Goal: Information Seeking & Learning: Compare options

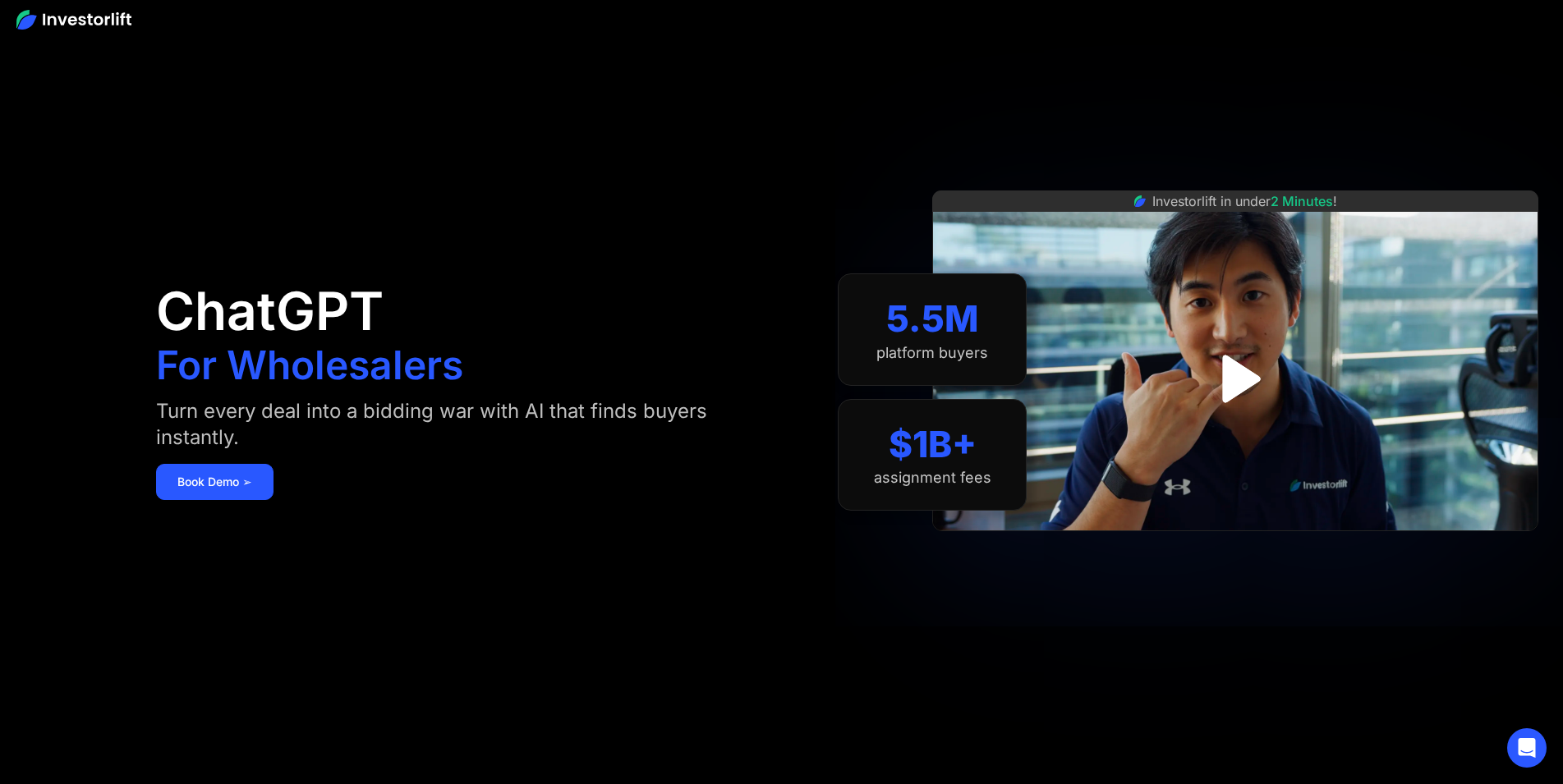
click at [65, 22] on img at bounding box center [74, 20] width 115 height 20
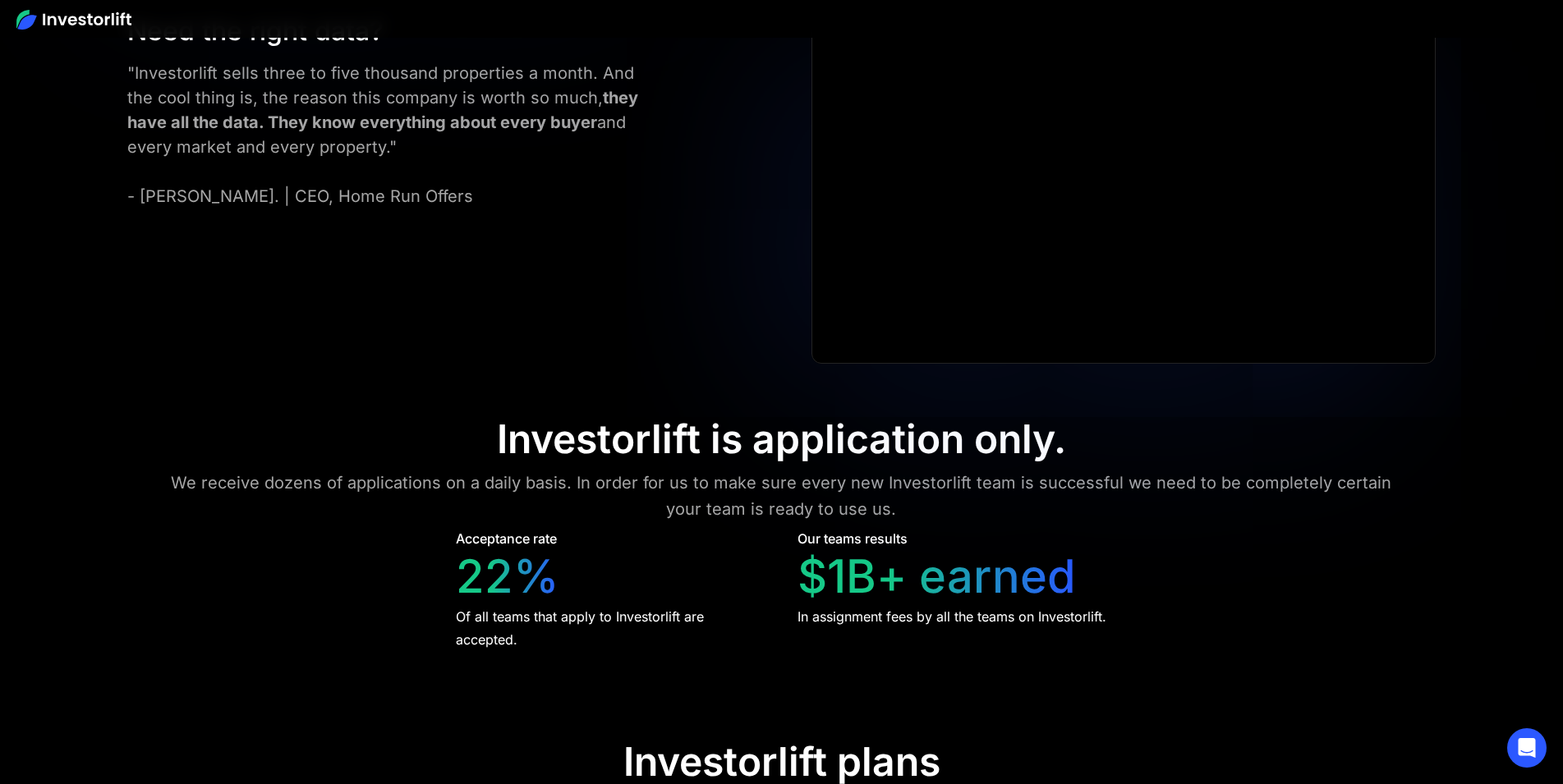
scroll to position [7636, 0]
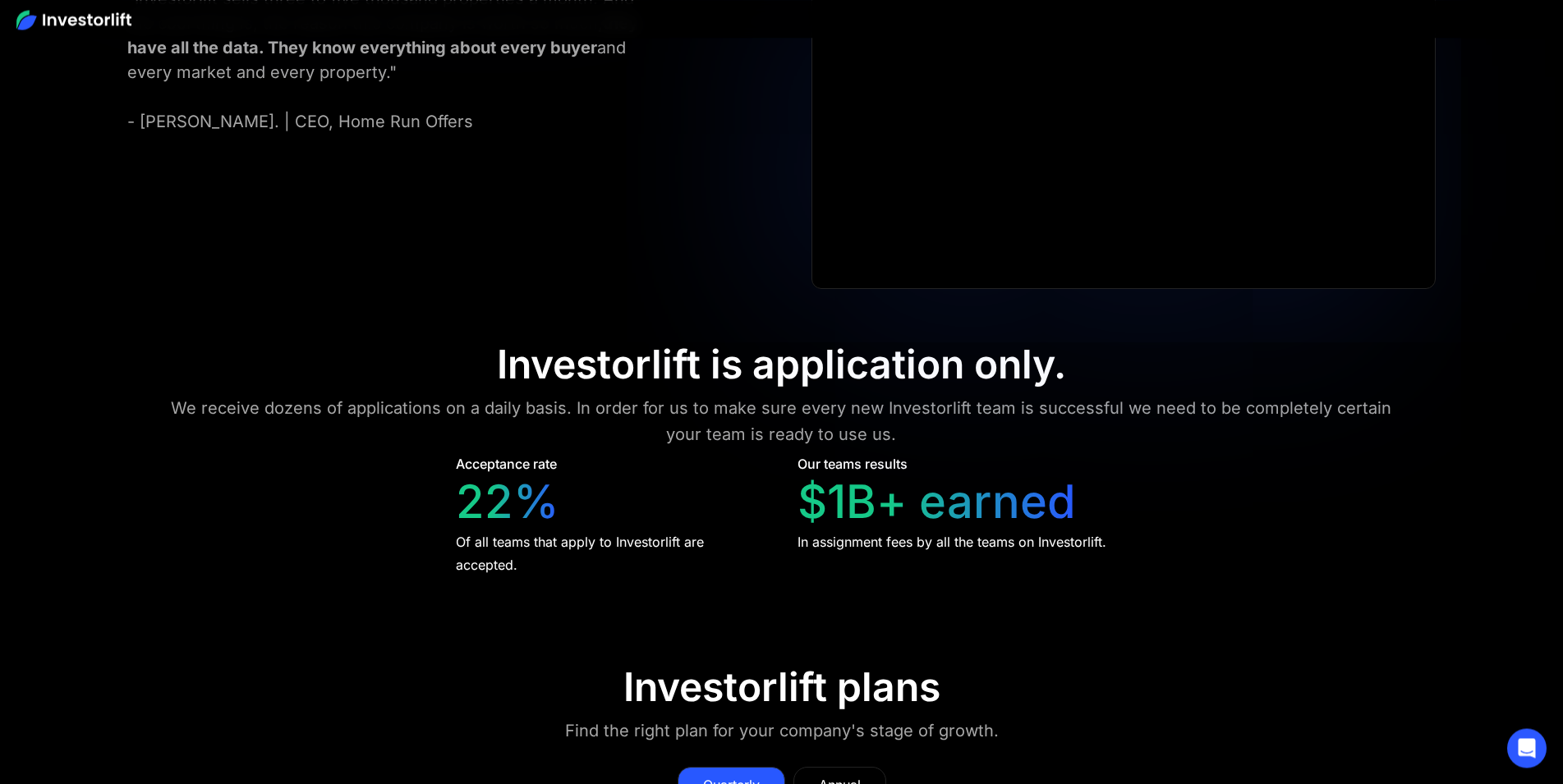
scroll to position [7804, 0]
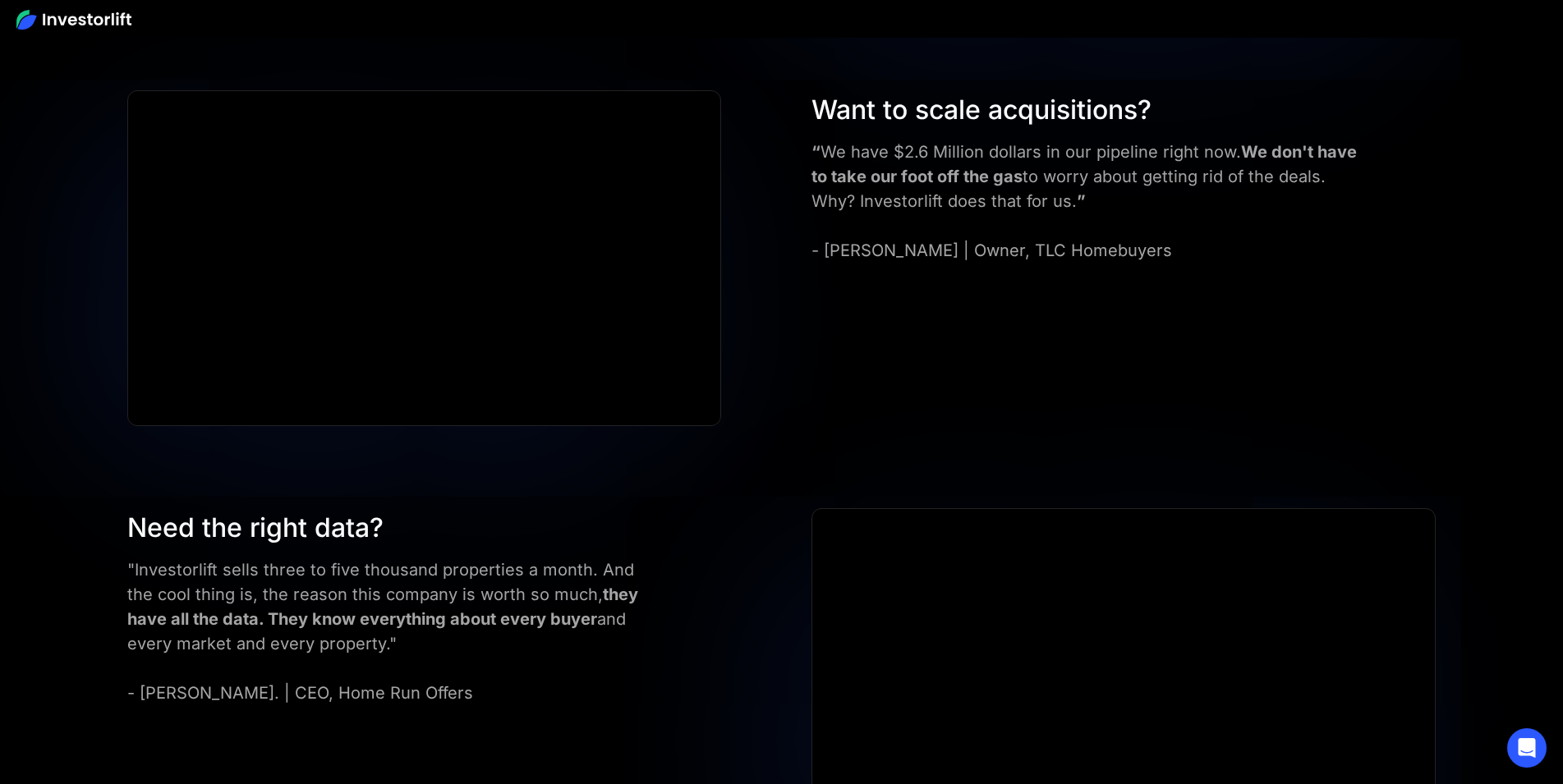
scroll to position [6548, 0]
